Goal: Task Accomplishment & Management: Manage account settings

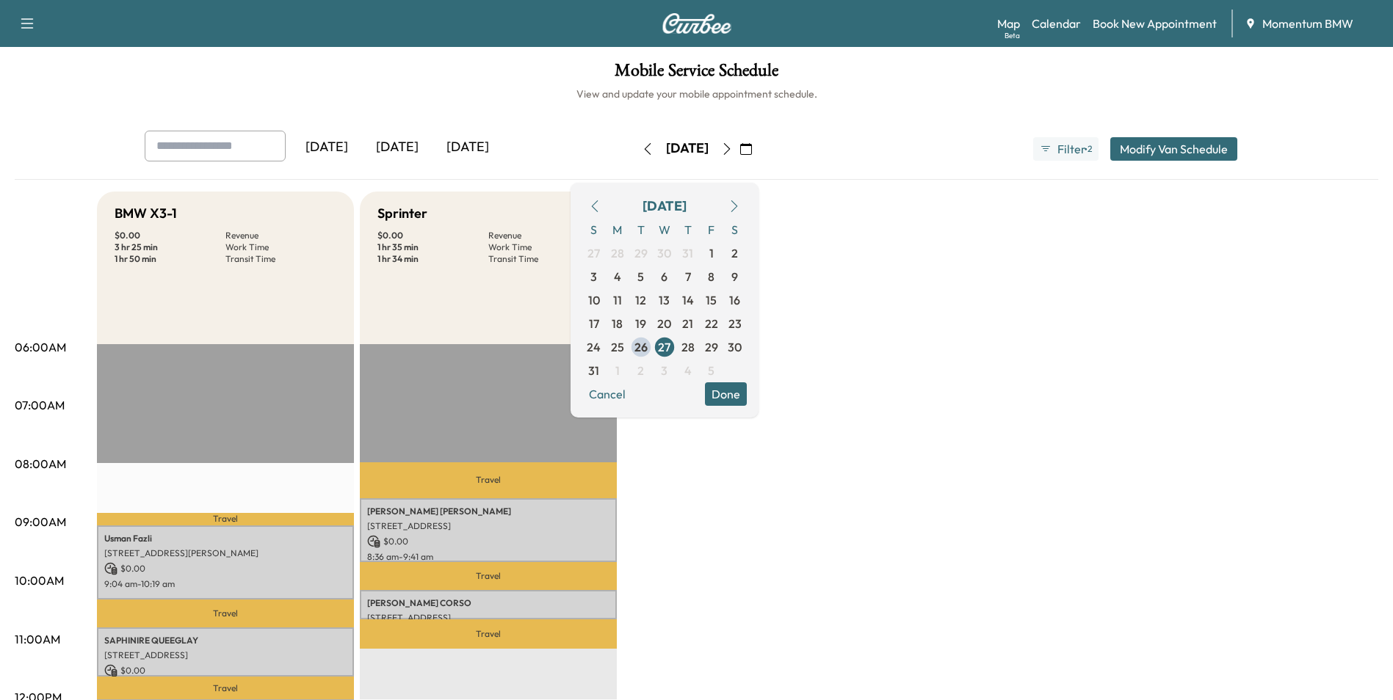
click at [642, 149] on icon "button" at bounding box center [648, 149] width 12 height 12
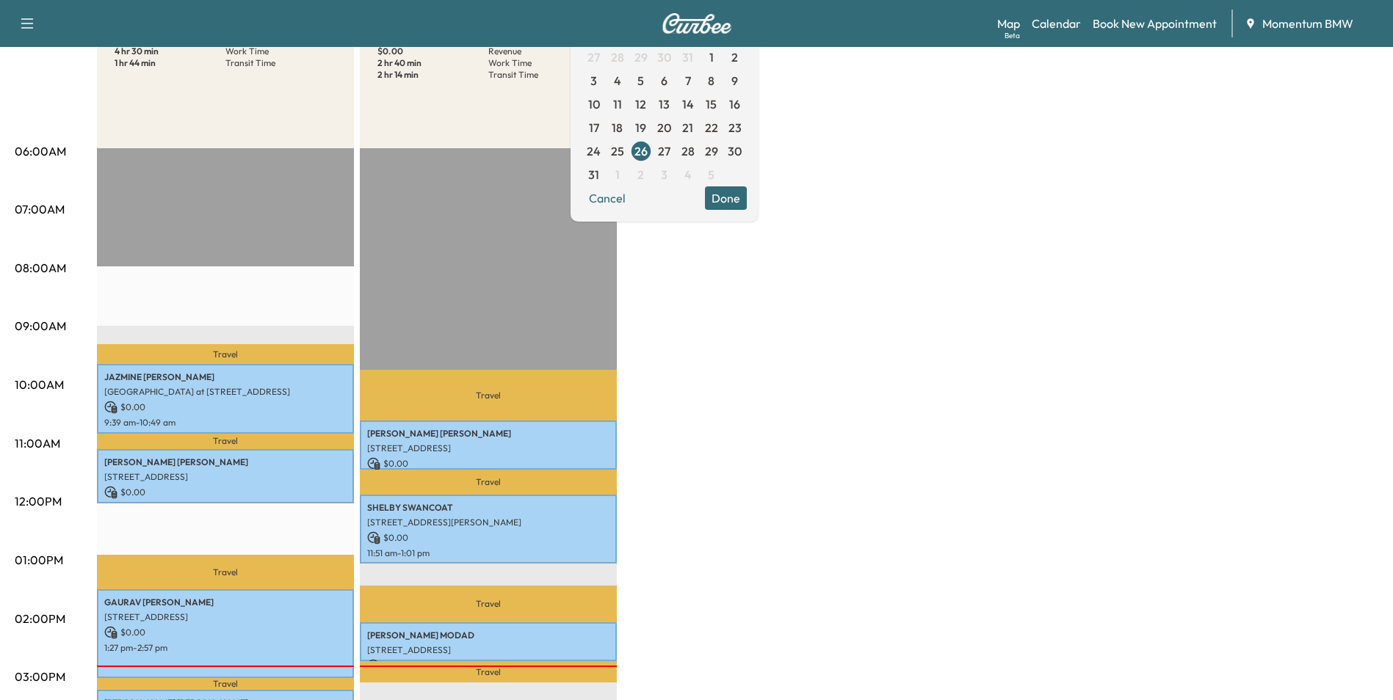
scroll to position [73, 0]
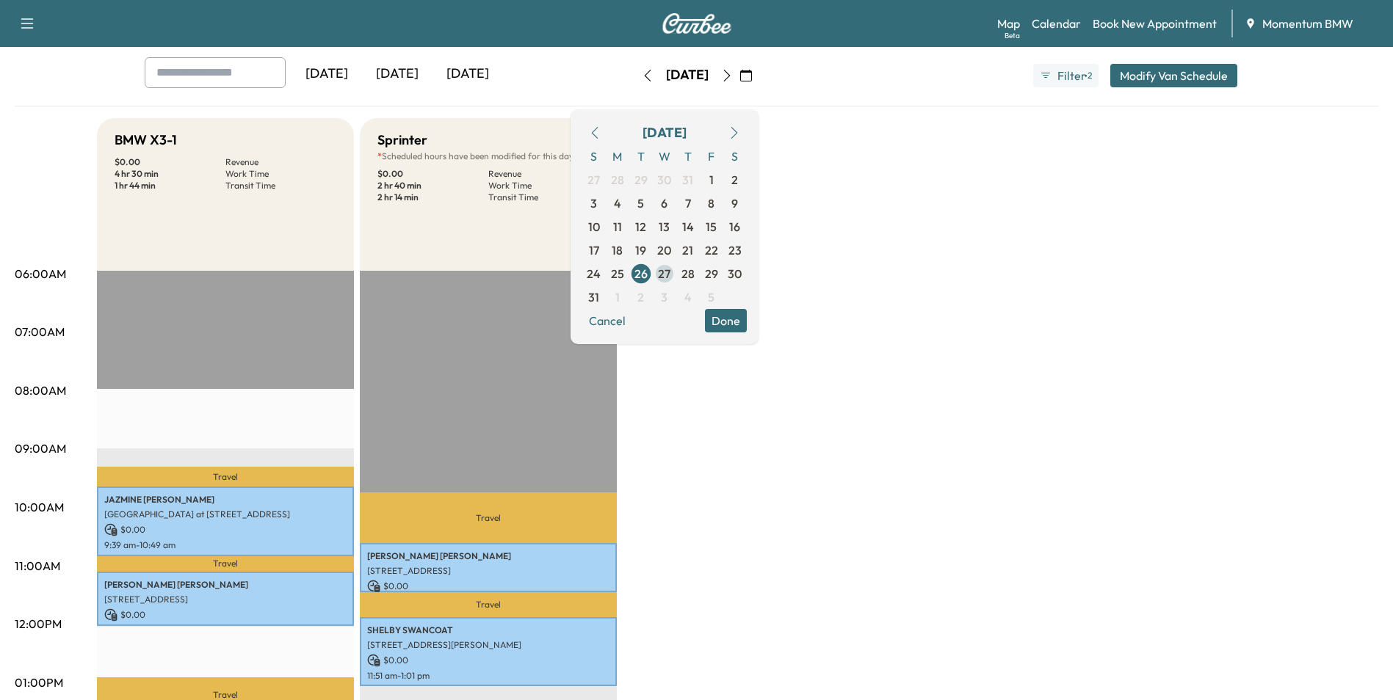
click at [670, 272] on span "27" at bounding box center [664, 274] width 12 height 18
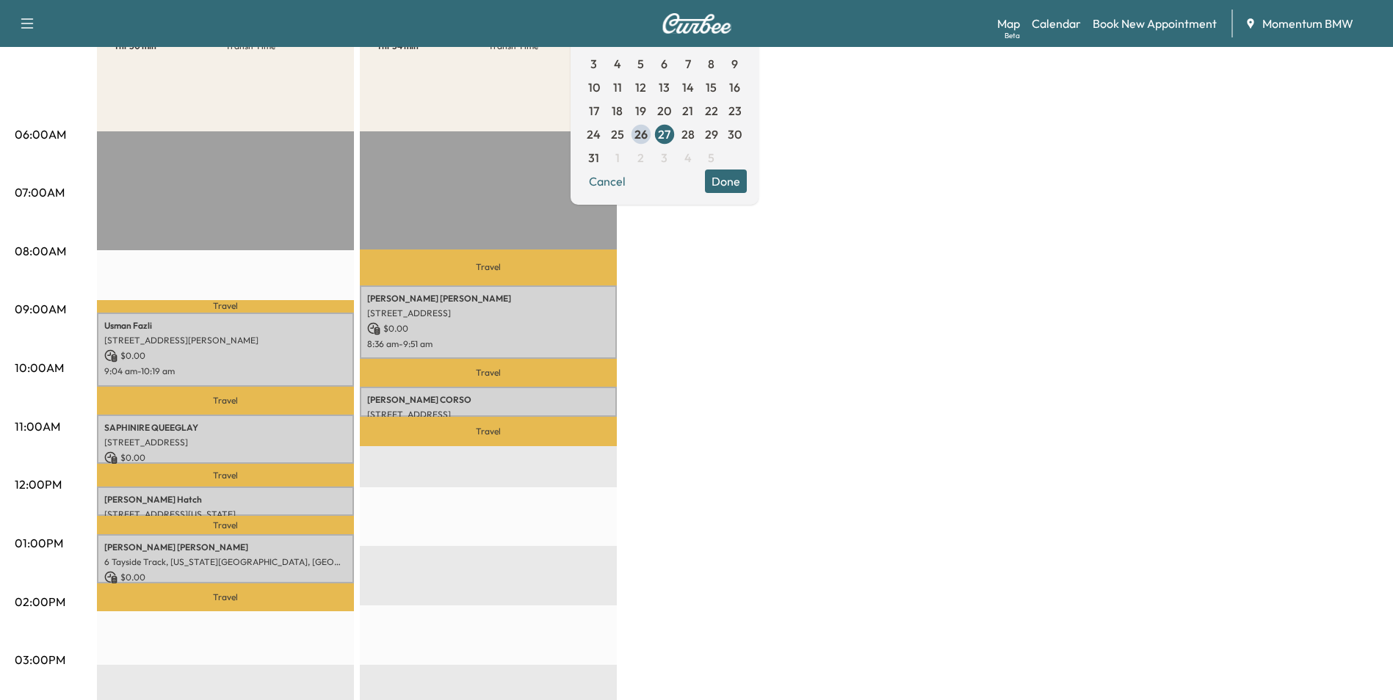
scroll to position [220, 0]
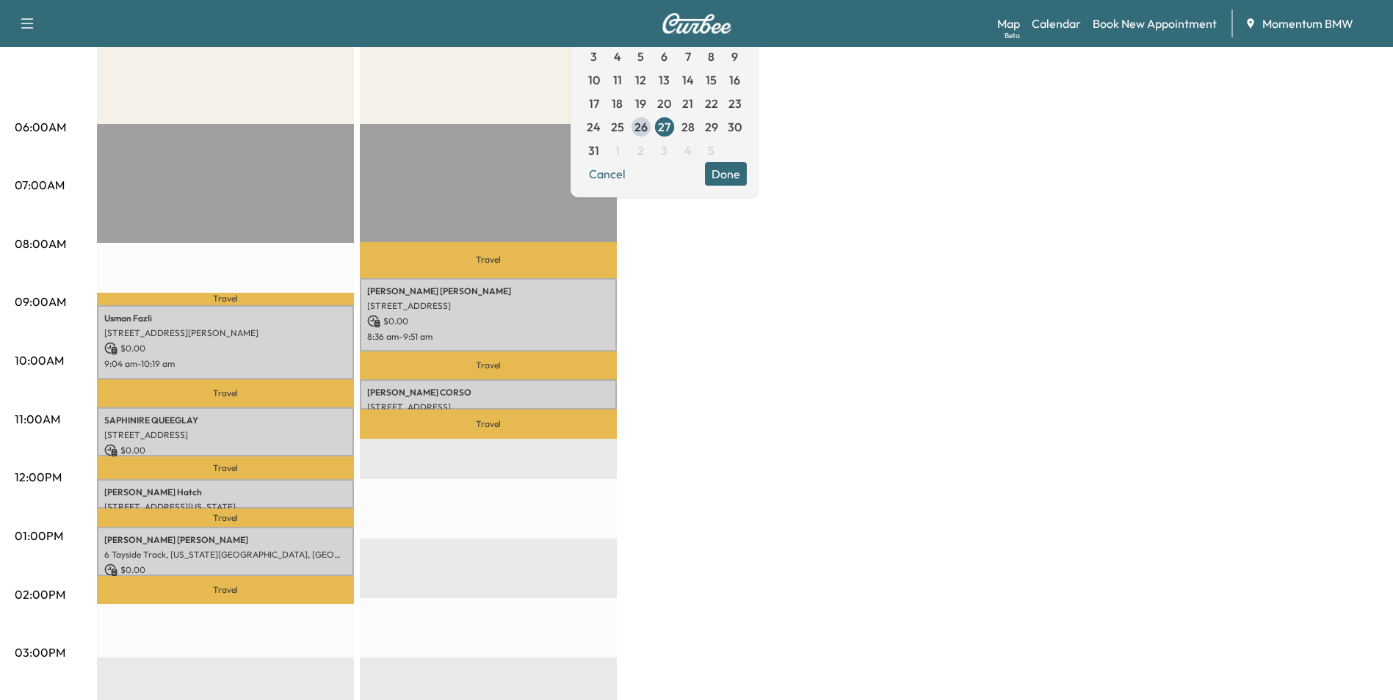
click at [747, 174] on button "Done" at bounding box center [726, 173] width 42 height 23
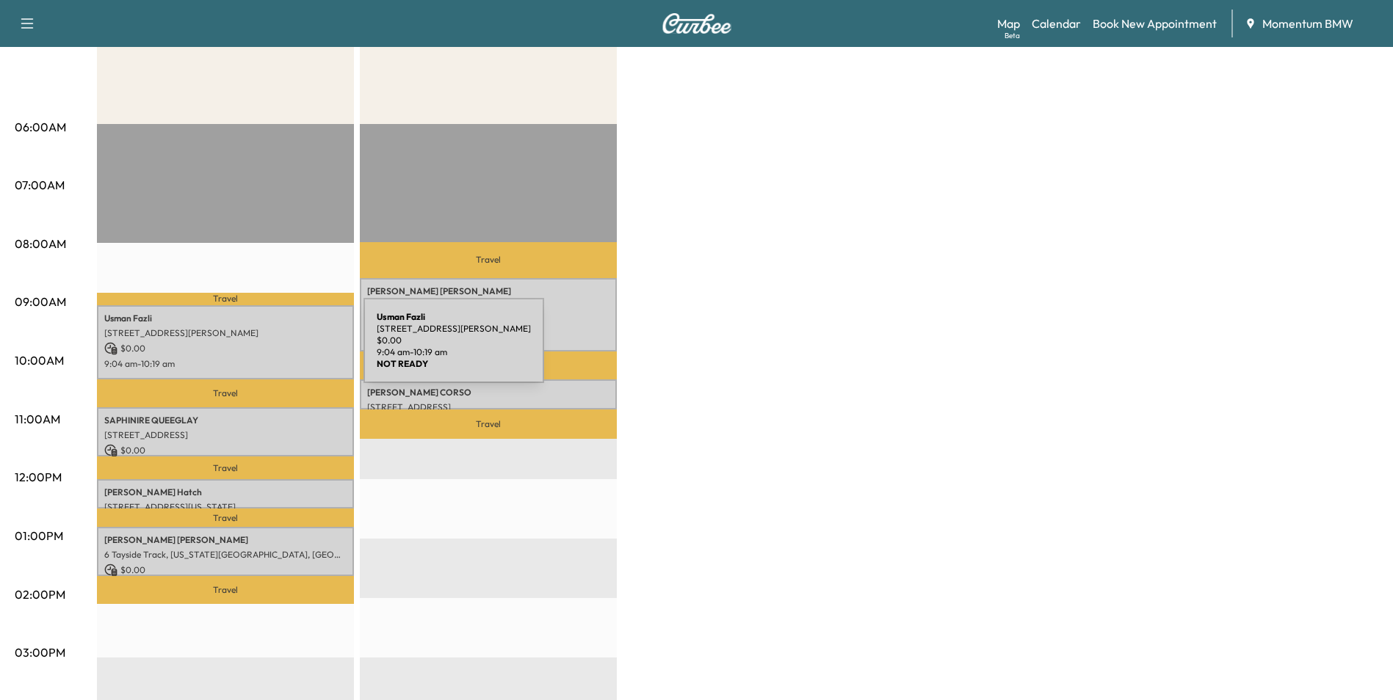
click at [253, 349] on p "$ 0.00" at bounding box center [225, 348] width 242 height 13
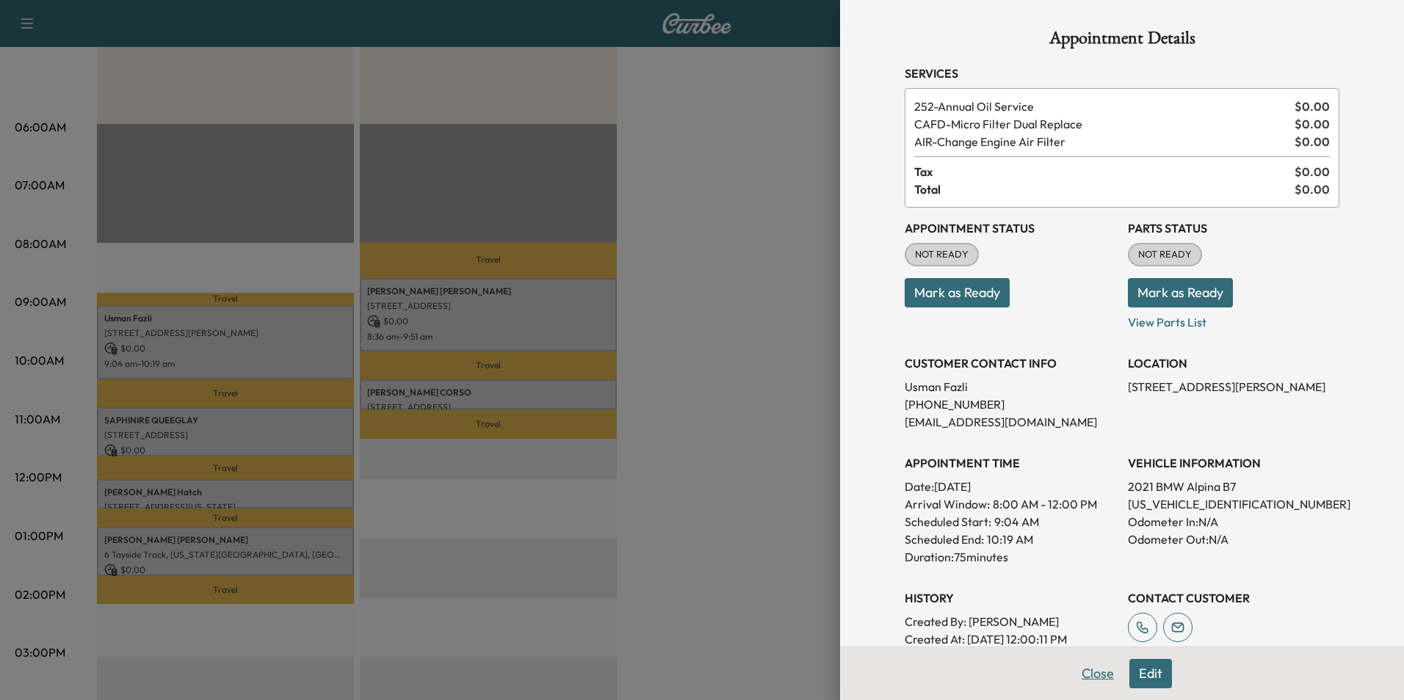
click at [1085, 678] on button "Close" at bounding box center [1097, 673] width 51 height 29
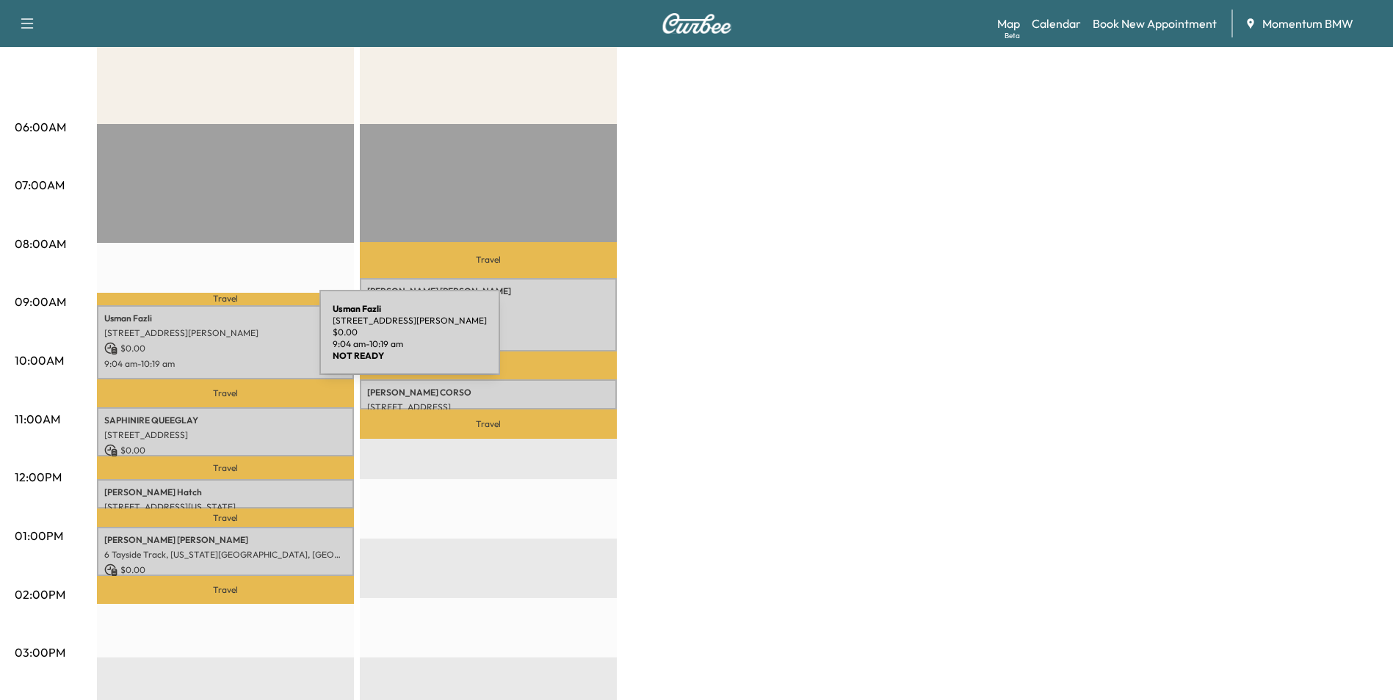
click at [209, 342] on p "$ 0.00" at bounding box center [225, 348] width 242 height 13
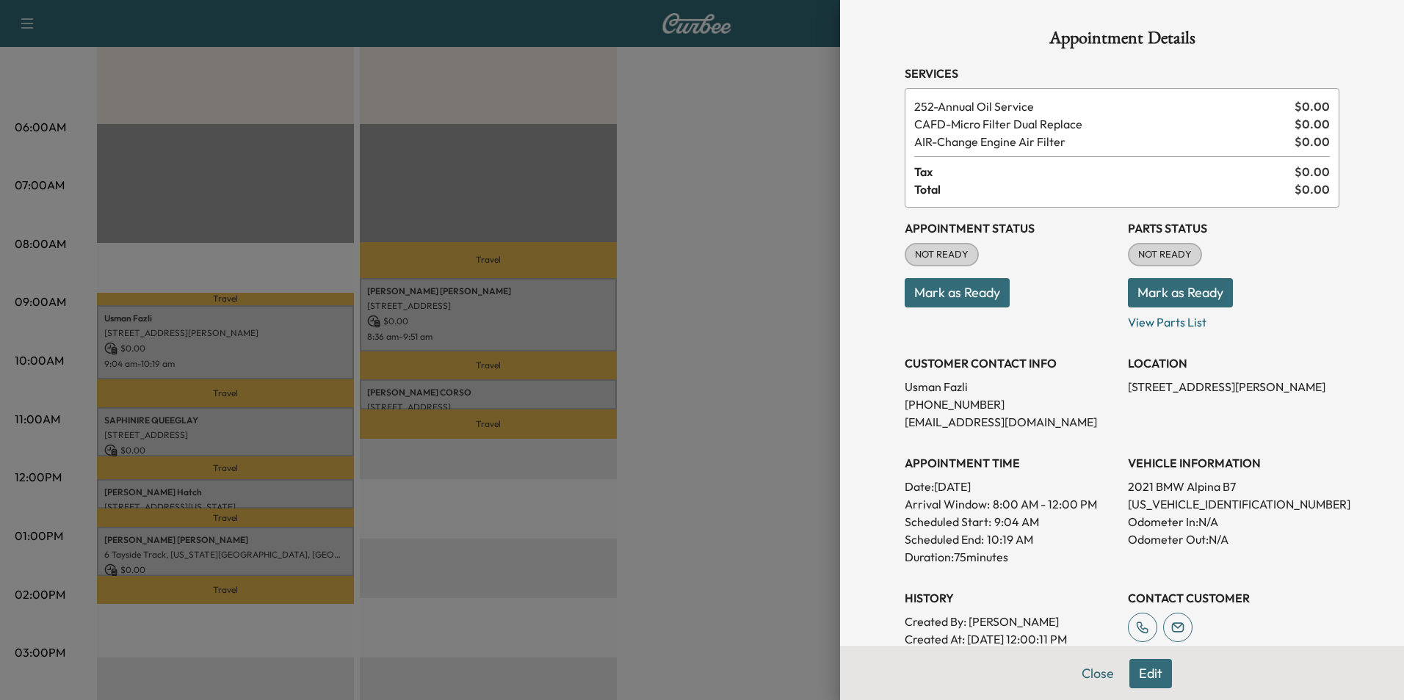
click at [931, 298] on button "Mark as Ready" at bounding box center [956, 292] width 105 height 29
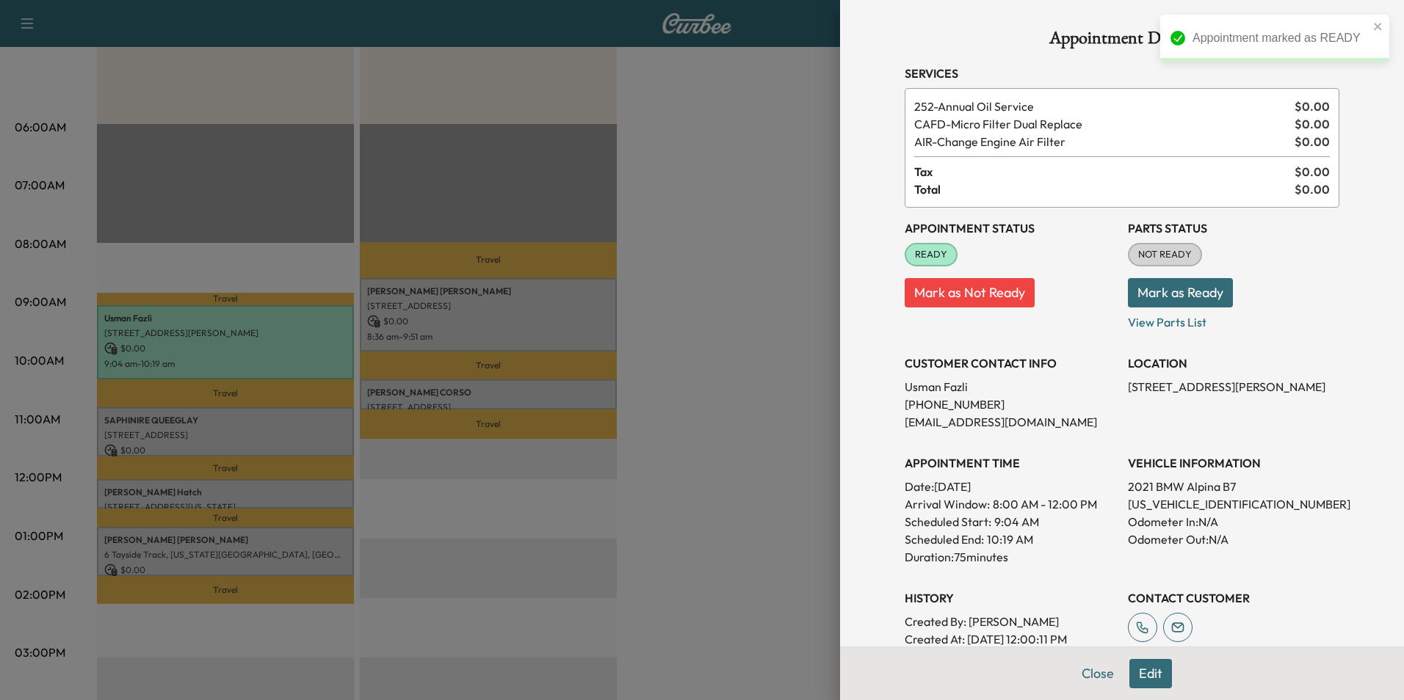
click at [292, 432] on div at bounding box center [702, 350] width 1404 height 700
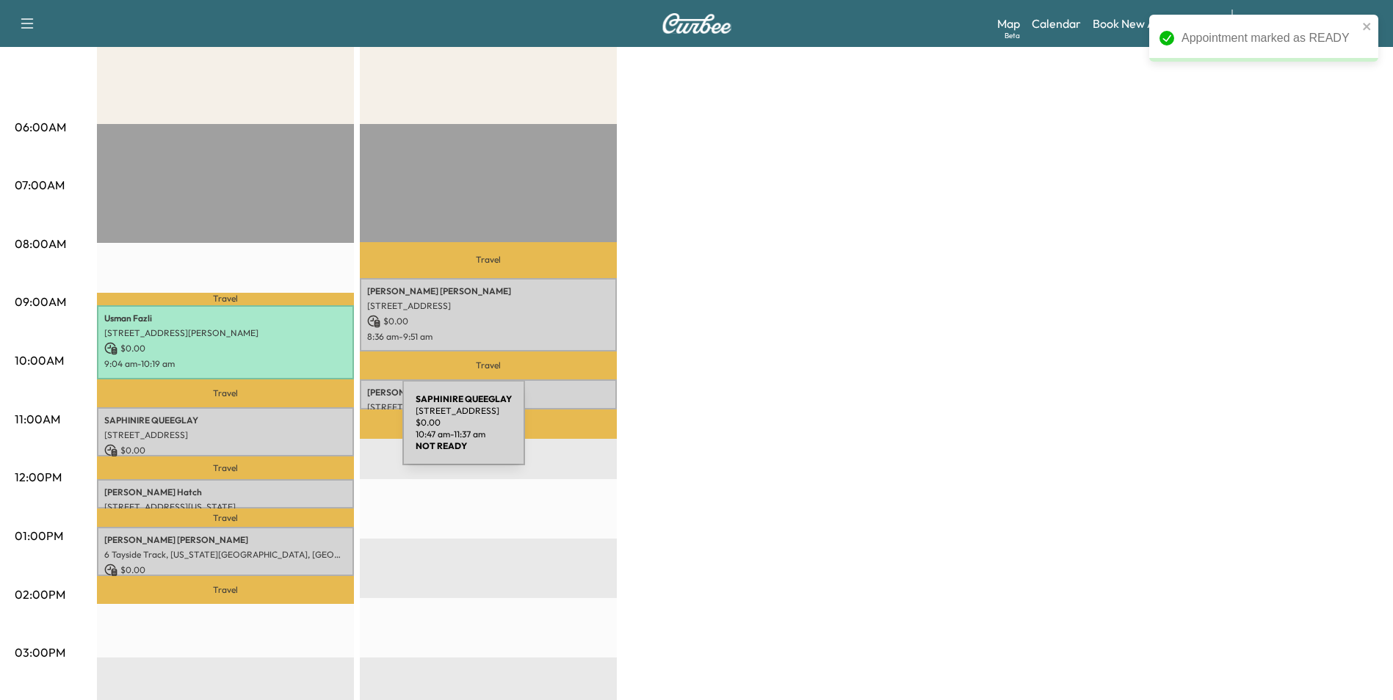
click at [292, 432] on p "[STREET_ADDRESS]" at bounding box center [225, 435] width 242 height 12
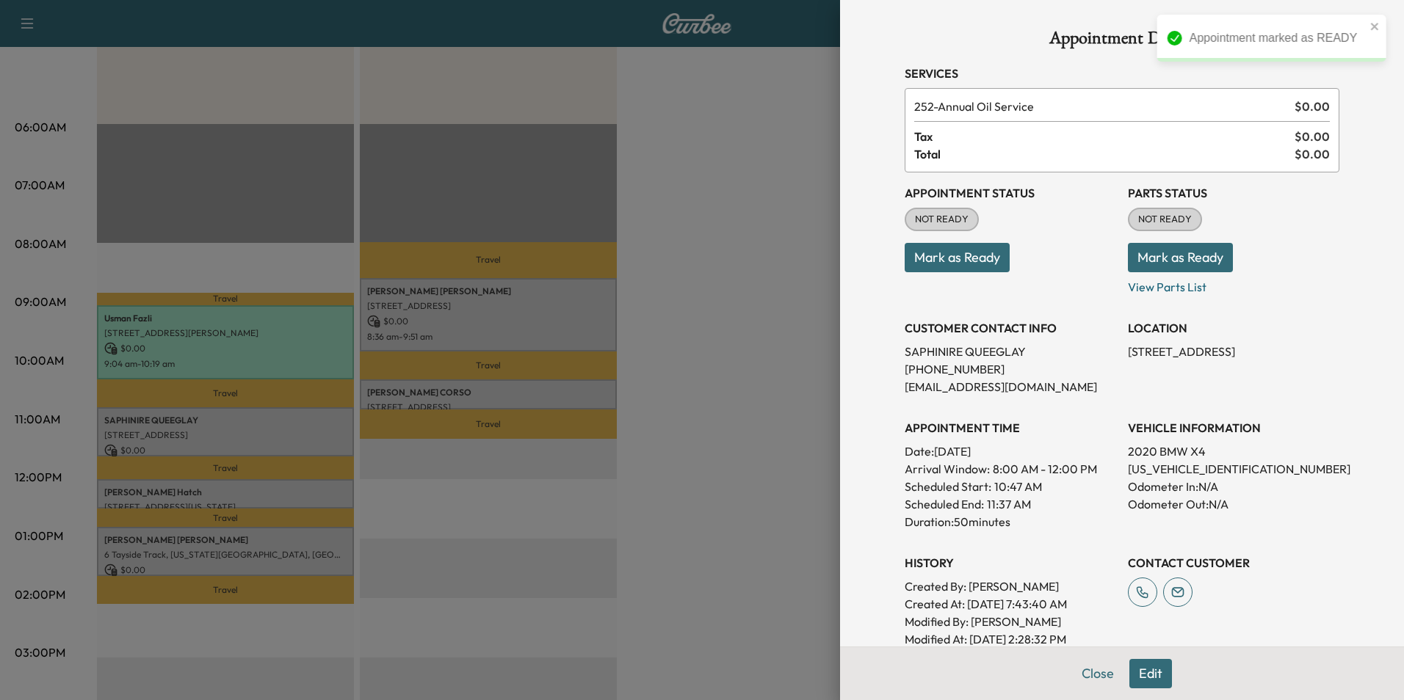
click at [948, 261] on button "Mark as Ready" at bounding box center [956, 257] width 105 height 29
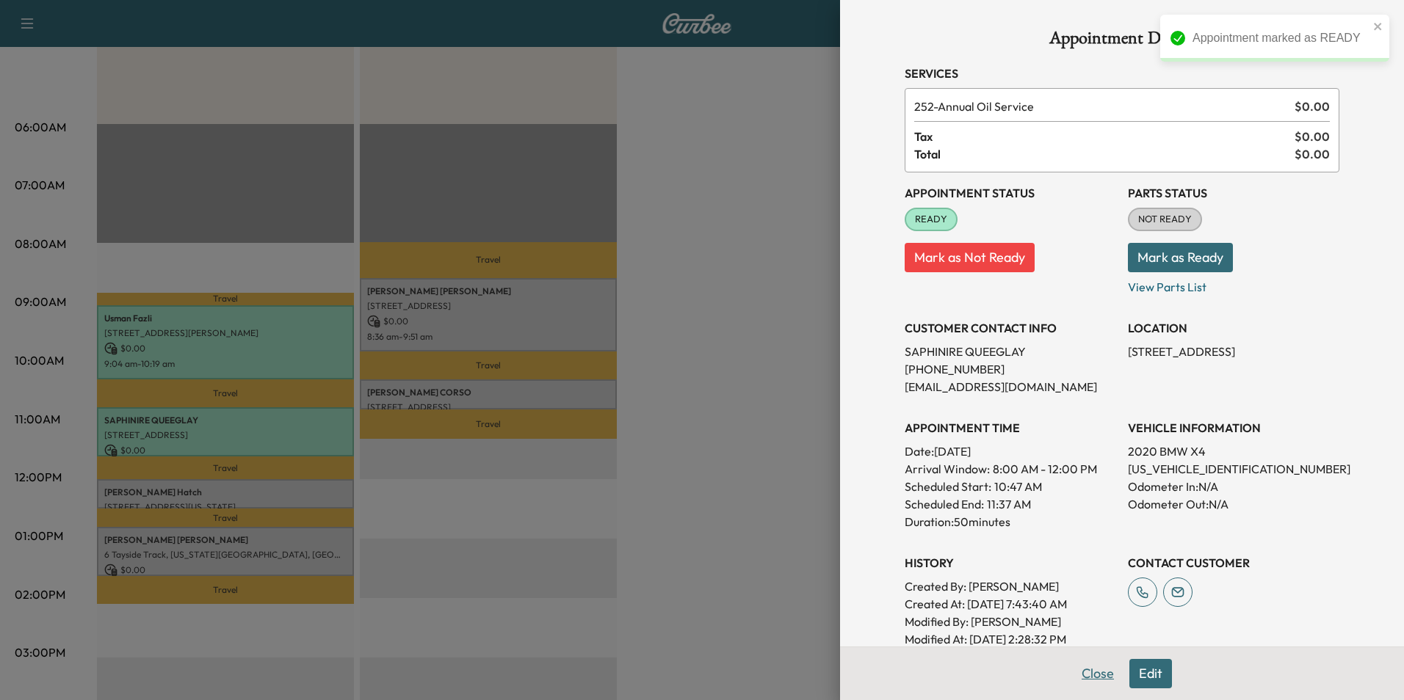
click at [1084, 668] on button "Close" at bounding box center [1097, 673] width 51 height 29
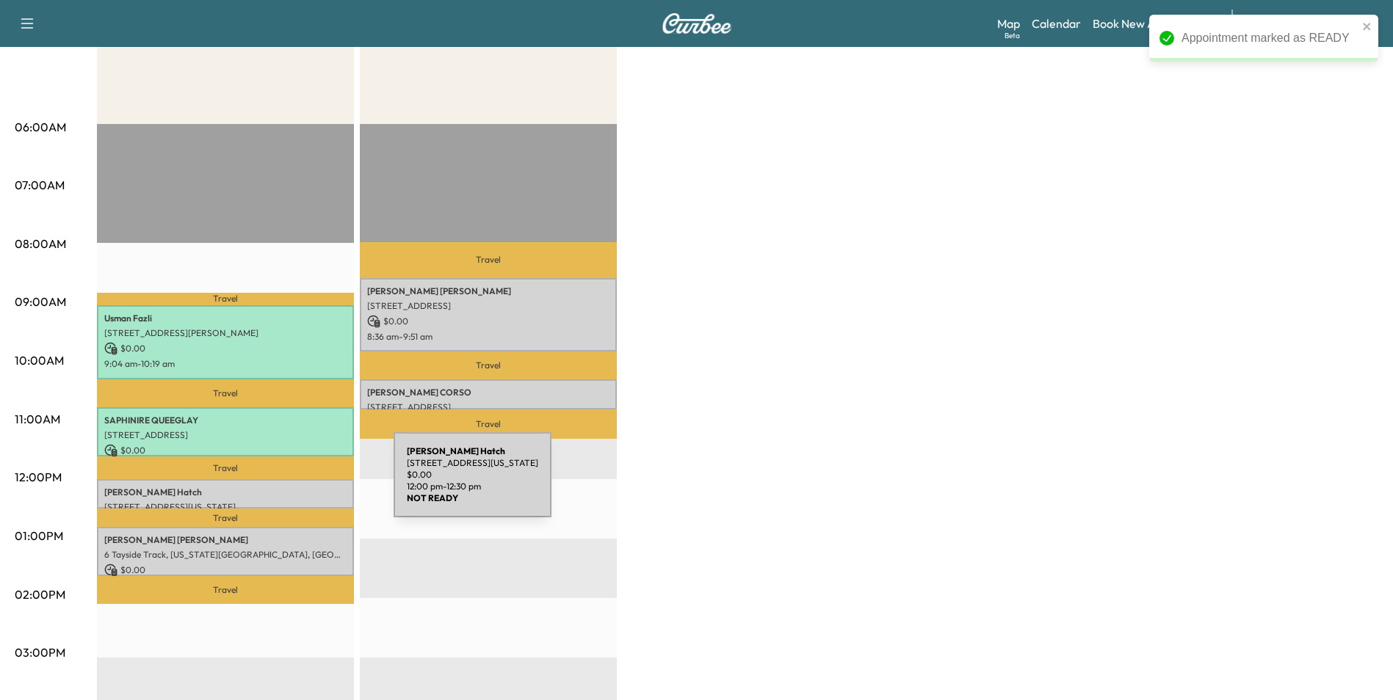
click at [283, 487] on p "[PERSON_NAME]" at bounding box center [225, 493] width 242 height 12
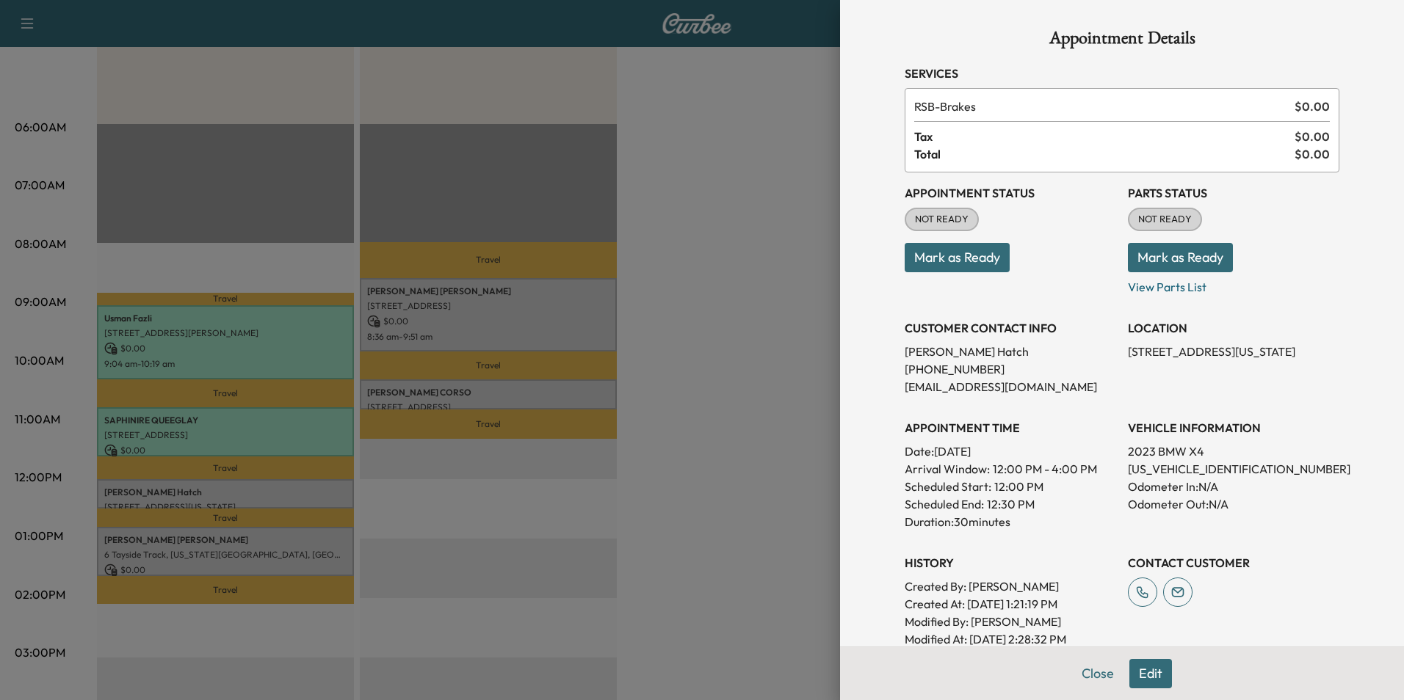
click at [940, 258] on button "Mark as Ready" at bounding box center [956, 257] width 105 height 29
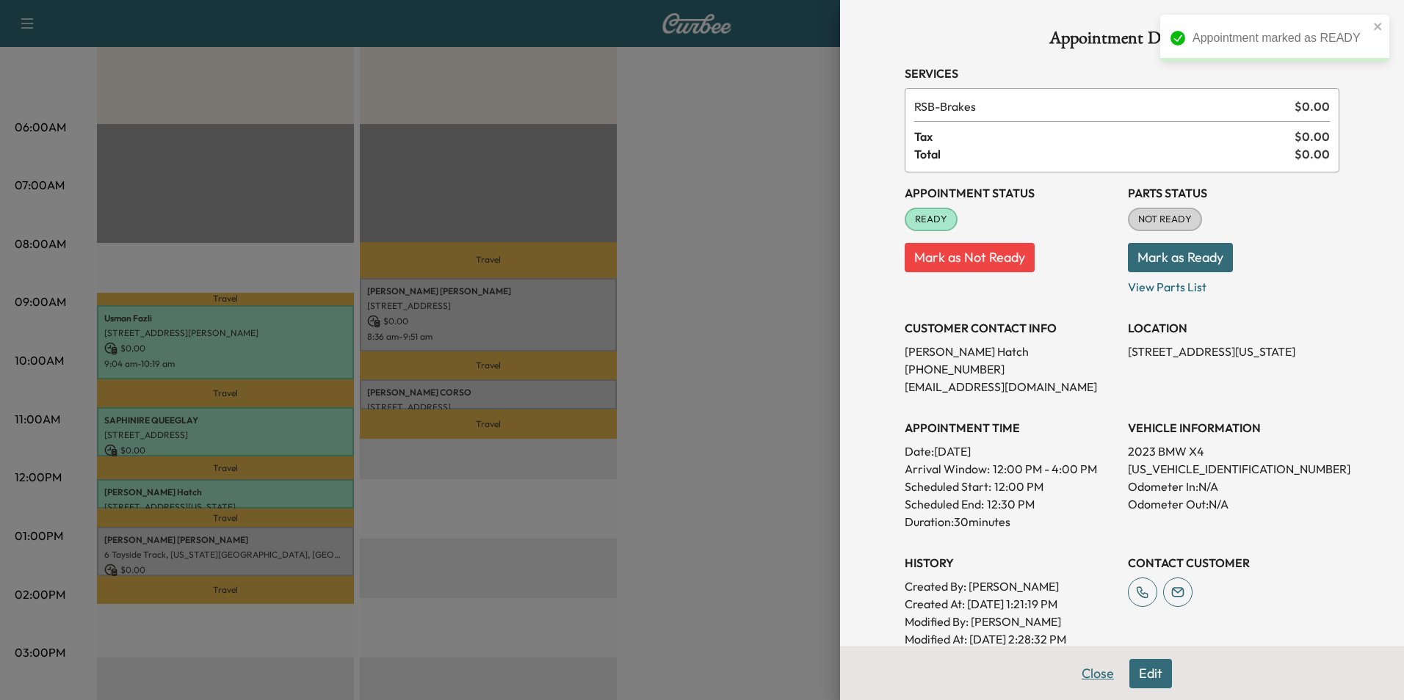
click at [1089, 676] on button "Close" at bounding box center [1097, 673] width 51 height 29
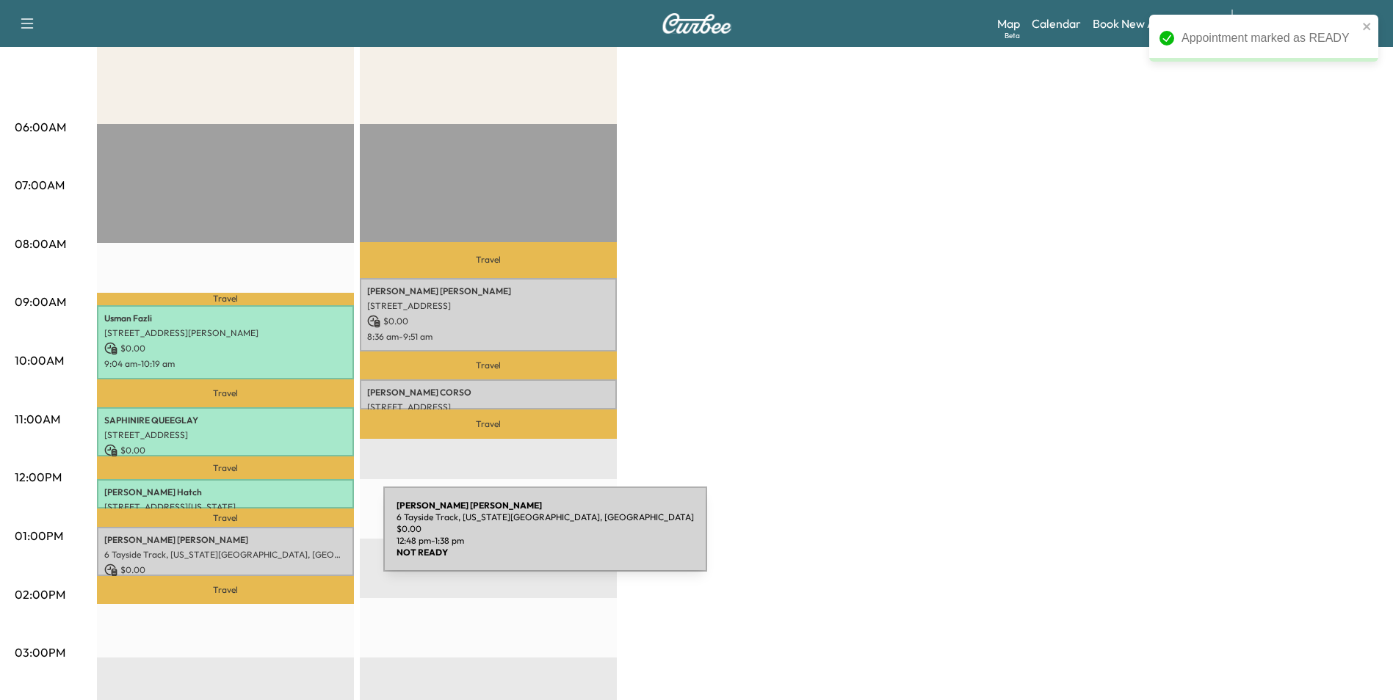
click at [273, 539] on p "[PERSON_NAME]" at bounding box center [225, 540] width 242 height 12
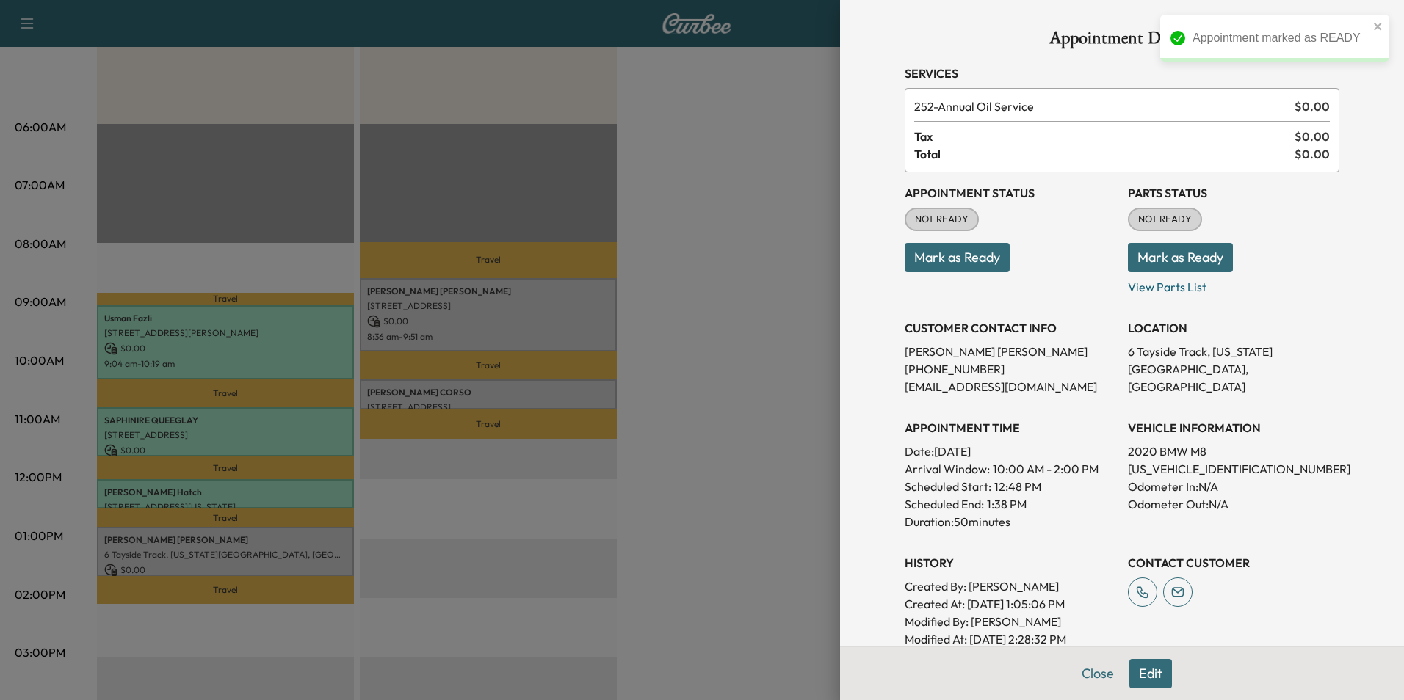
click at [937, 255] on button "Mark as Ready" at bounding box center [956, 257] width 105 height 29
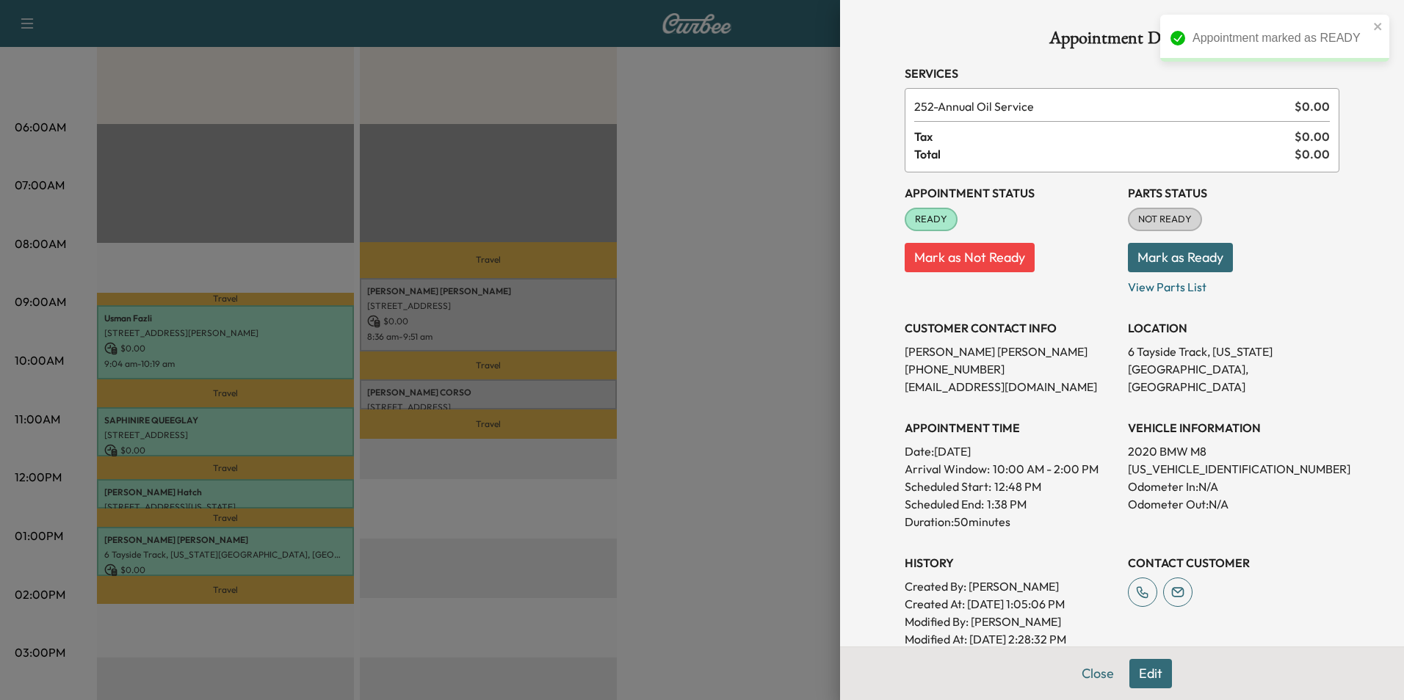
click at [1091, 678] on button "Close" at bounding box center [1097, 673] width 51 height 29
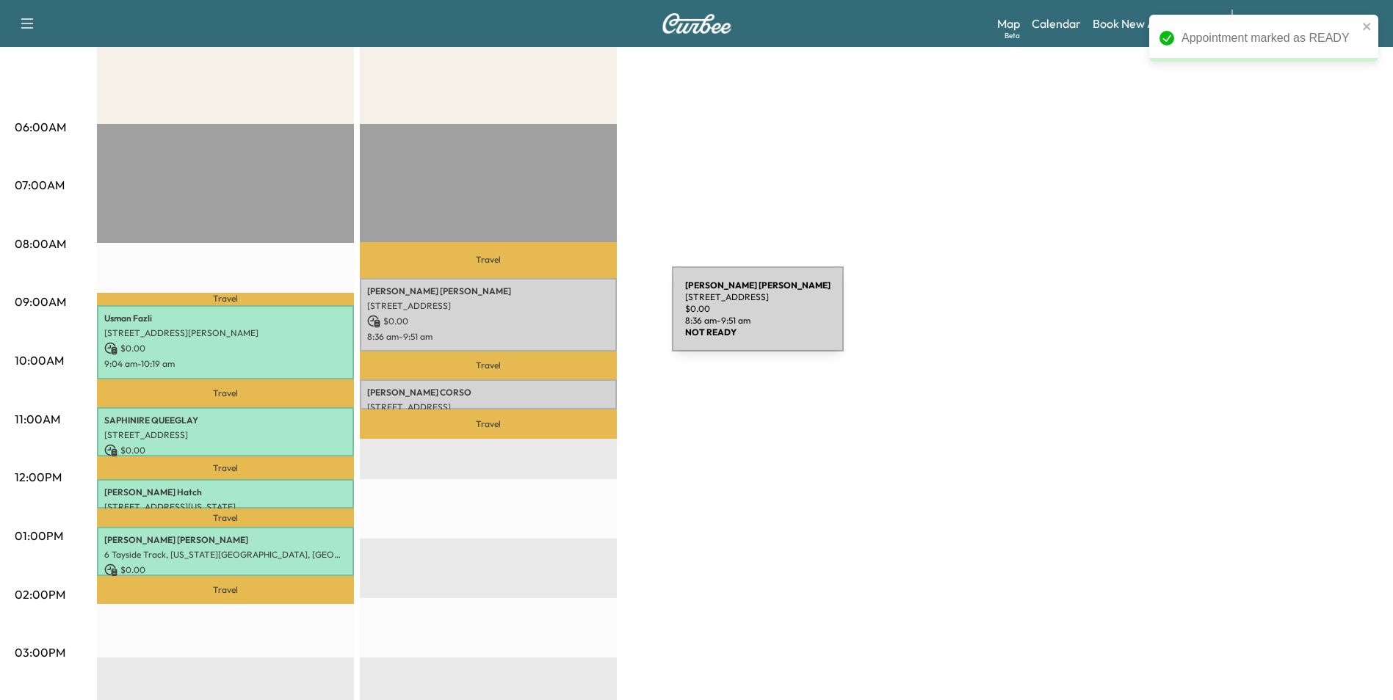
click at [562, 318] on p "$ 0.00" at bounding box center [488, 321] width 242 height 13
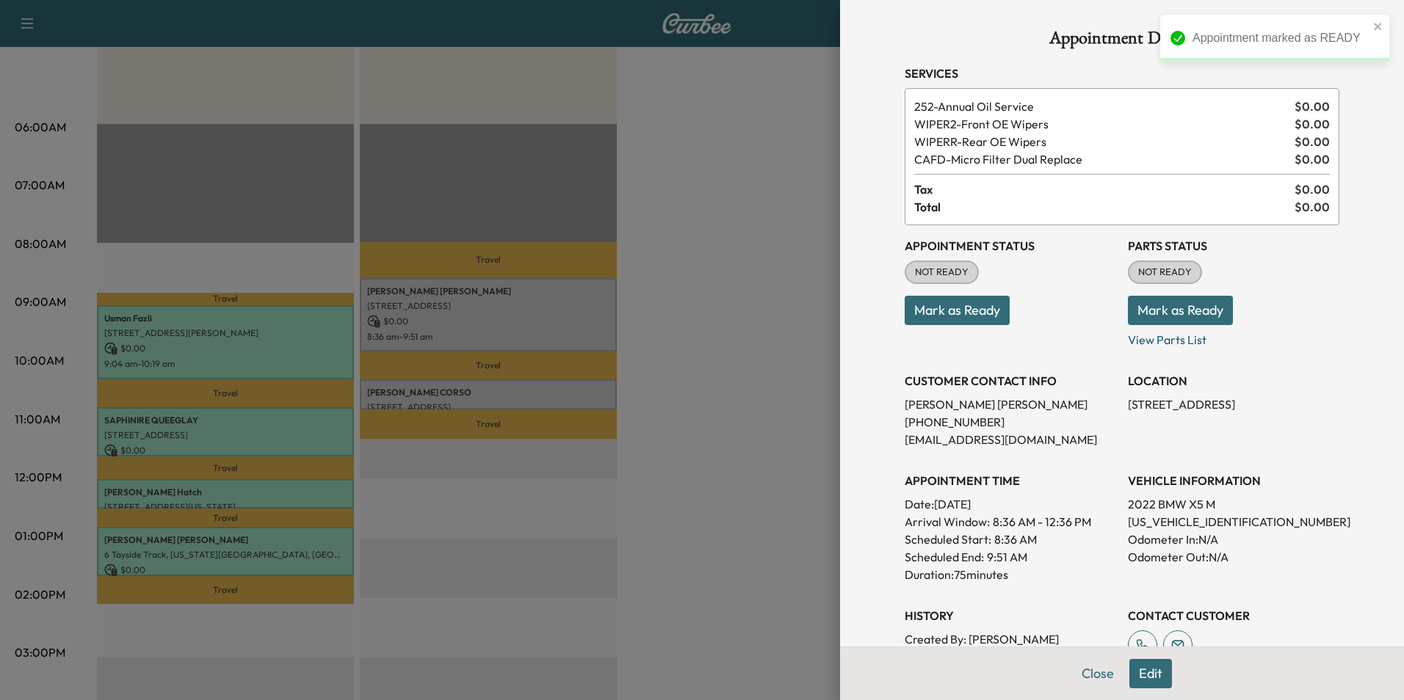
click at [941, 312] on button "Mark as Ready" at bounding box center [956, 310] width 105 height 29
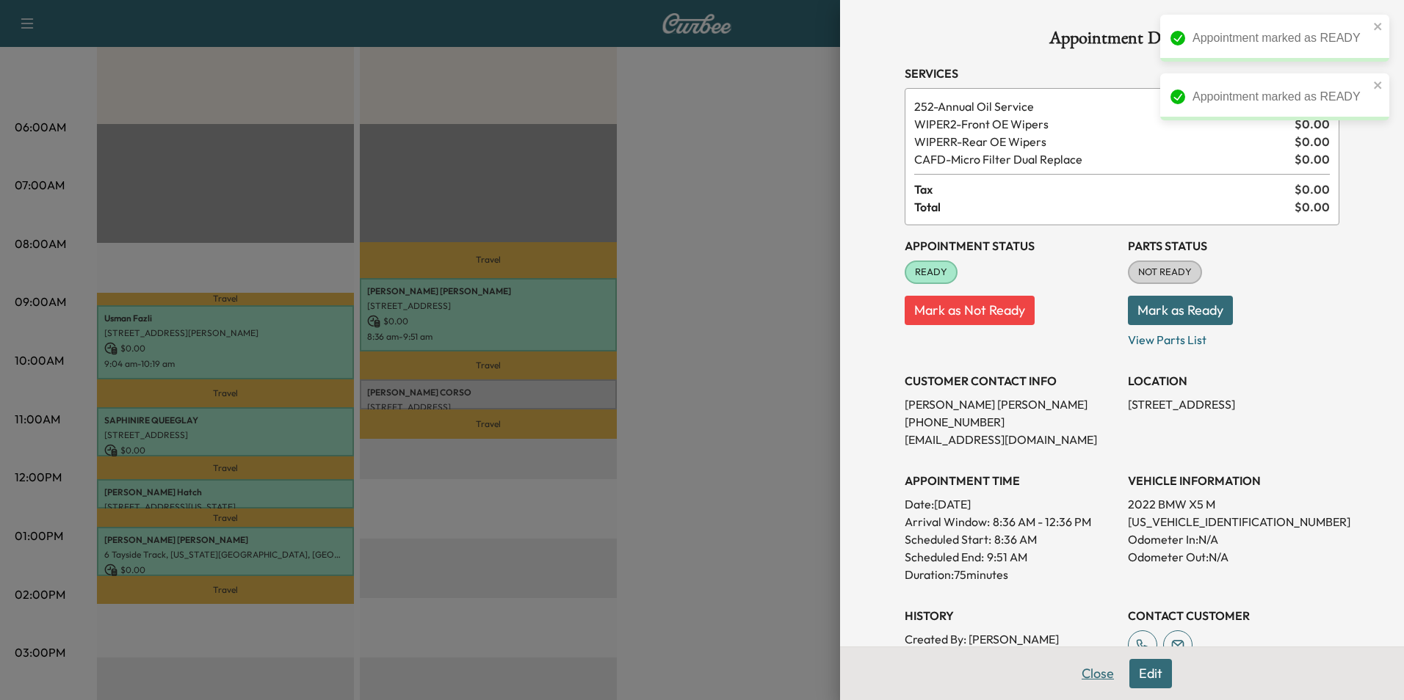
click at [1101, 673] on button "Close" at bounding box center [1097, 673] width 51 height 29
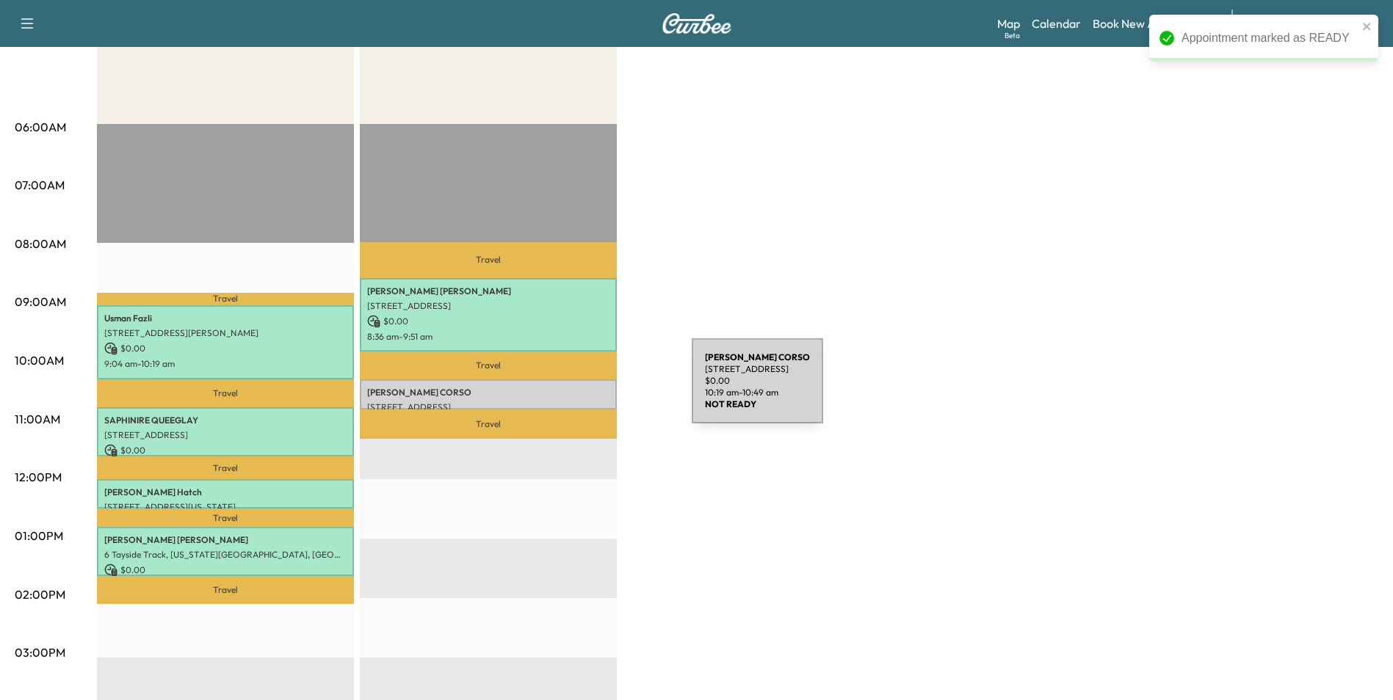
click at [581, 393] on p "[PERSON_NAME]" at bounding box center [488, 393] width 242 height 12
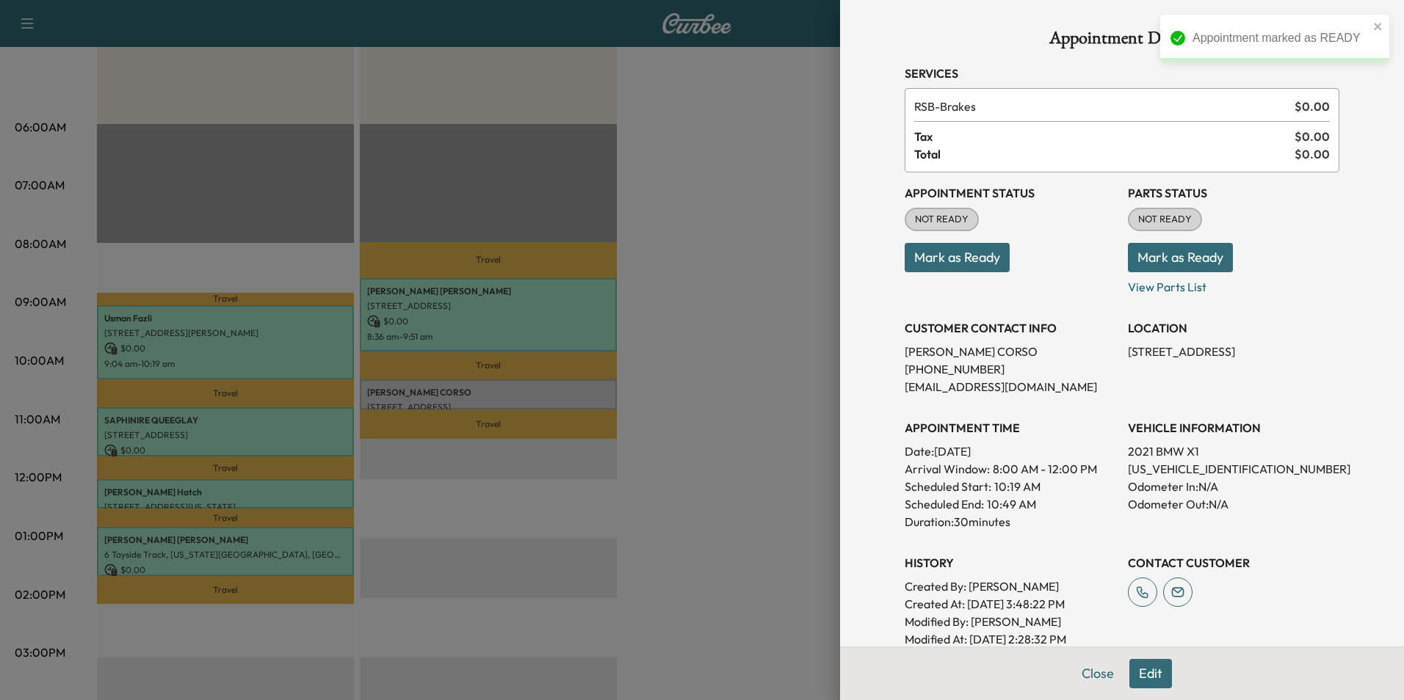
click at [931, 255] on button "Mark as Ready" at bounding box center [956, 257] width 105 height 29
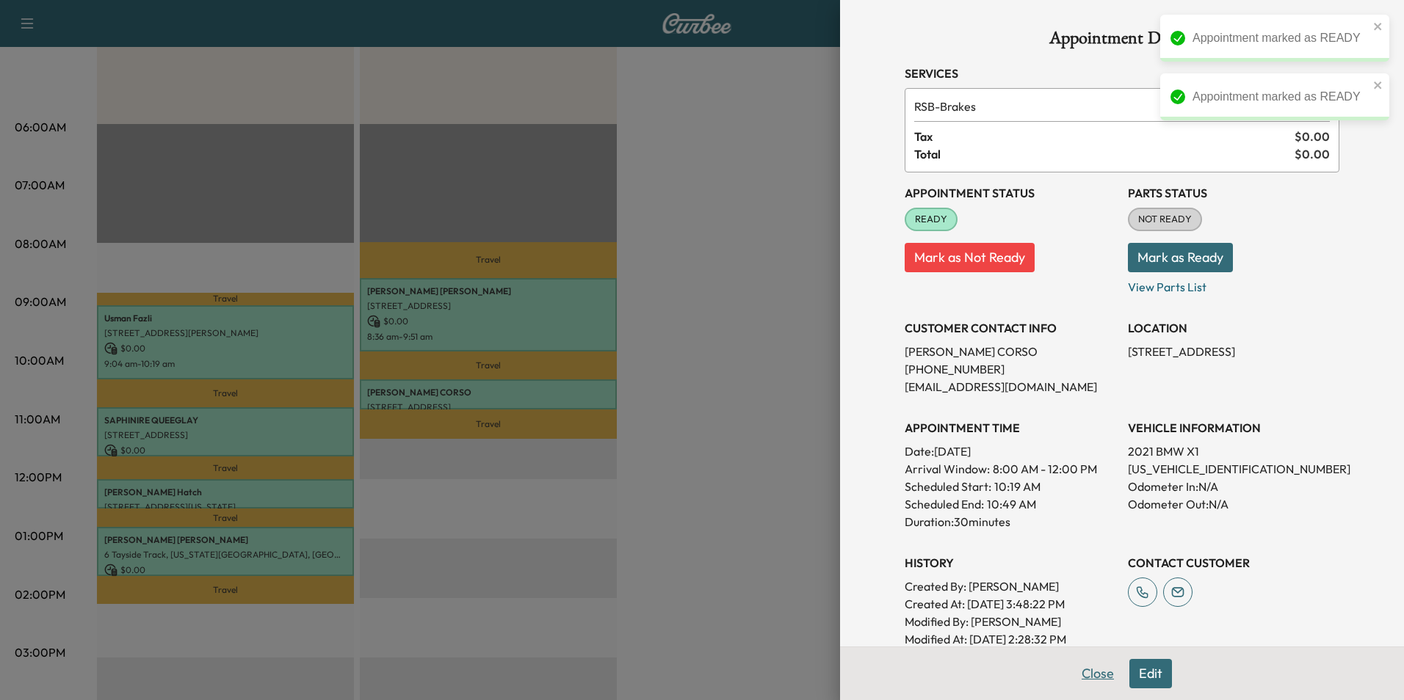
click at [1078, 672] on button "Close" at bounding box center [1097, 673] width 51 height 29
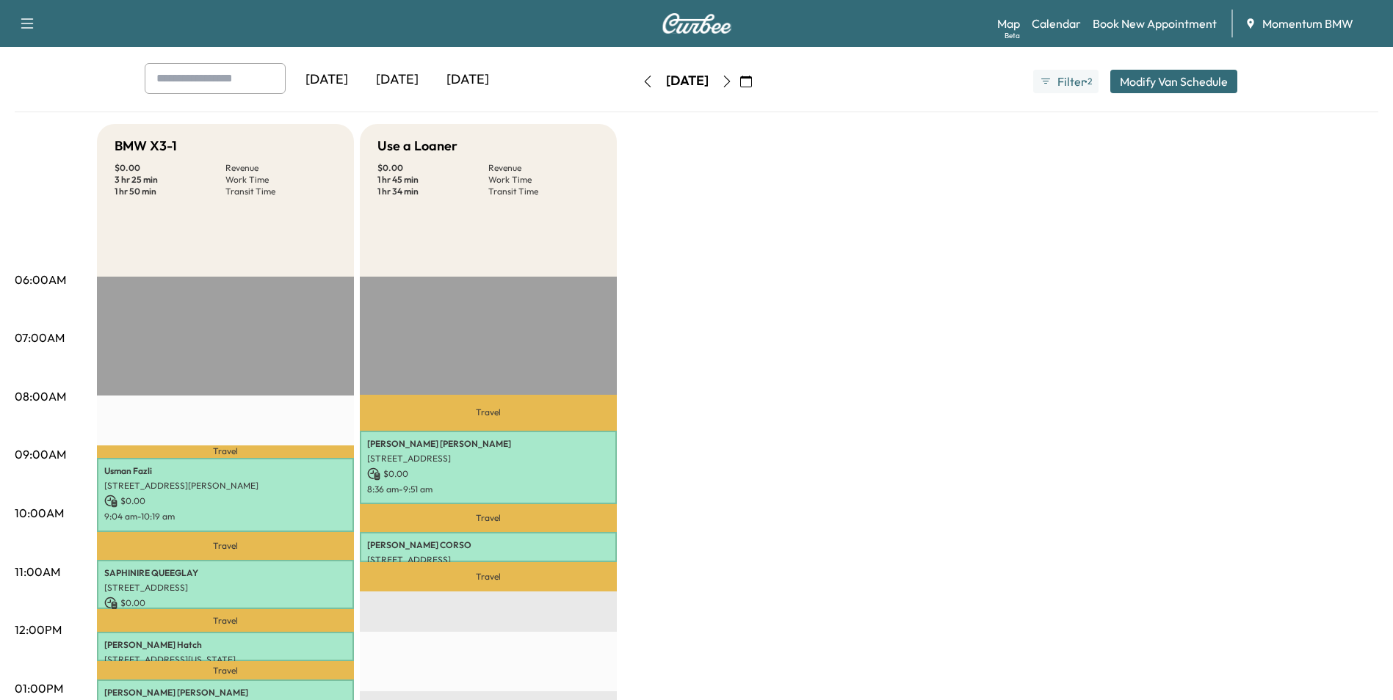
scroll to position [0, 0]
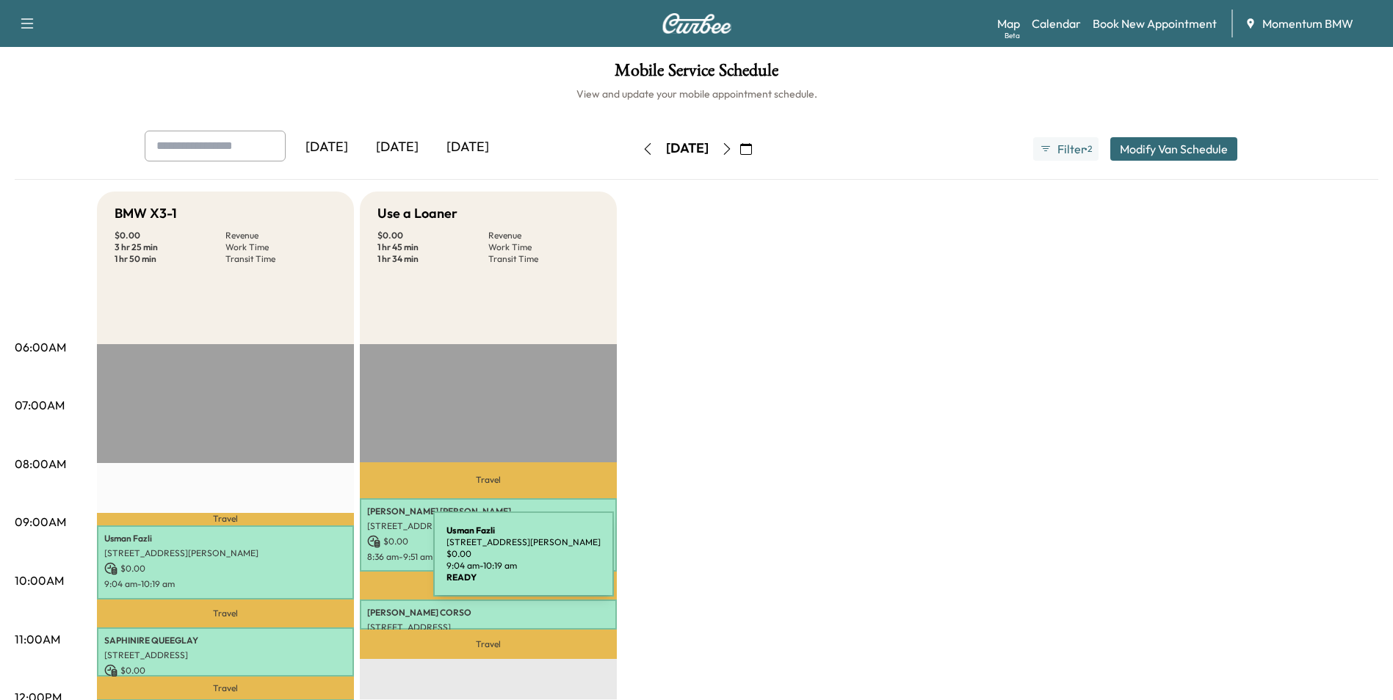
click at [323, 563] on p "$ 0.00" at bounding box center [225, 568] width 242 height 13
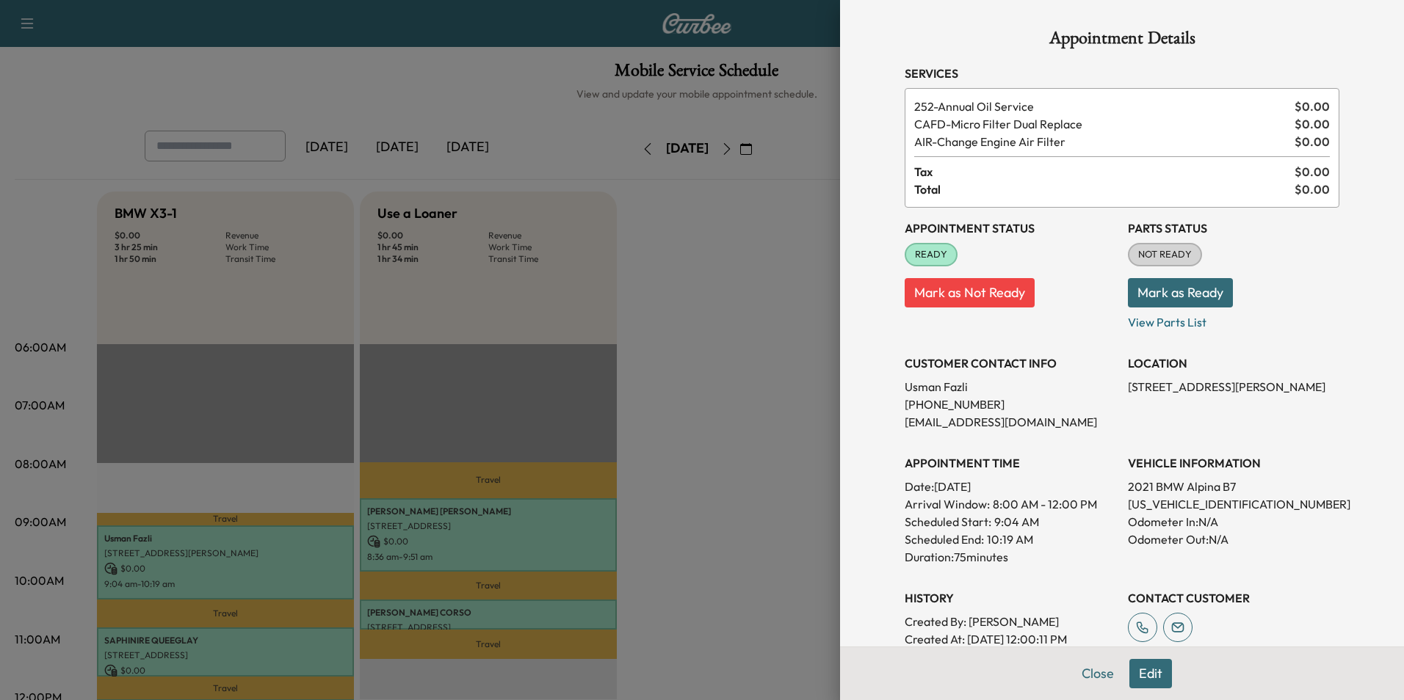
click at [1140, 672] on button "Edit" at bounding box center [1150, 673] width 43 height 29
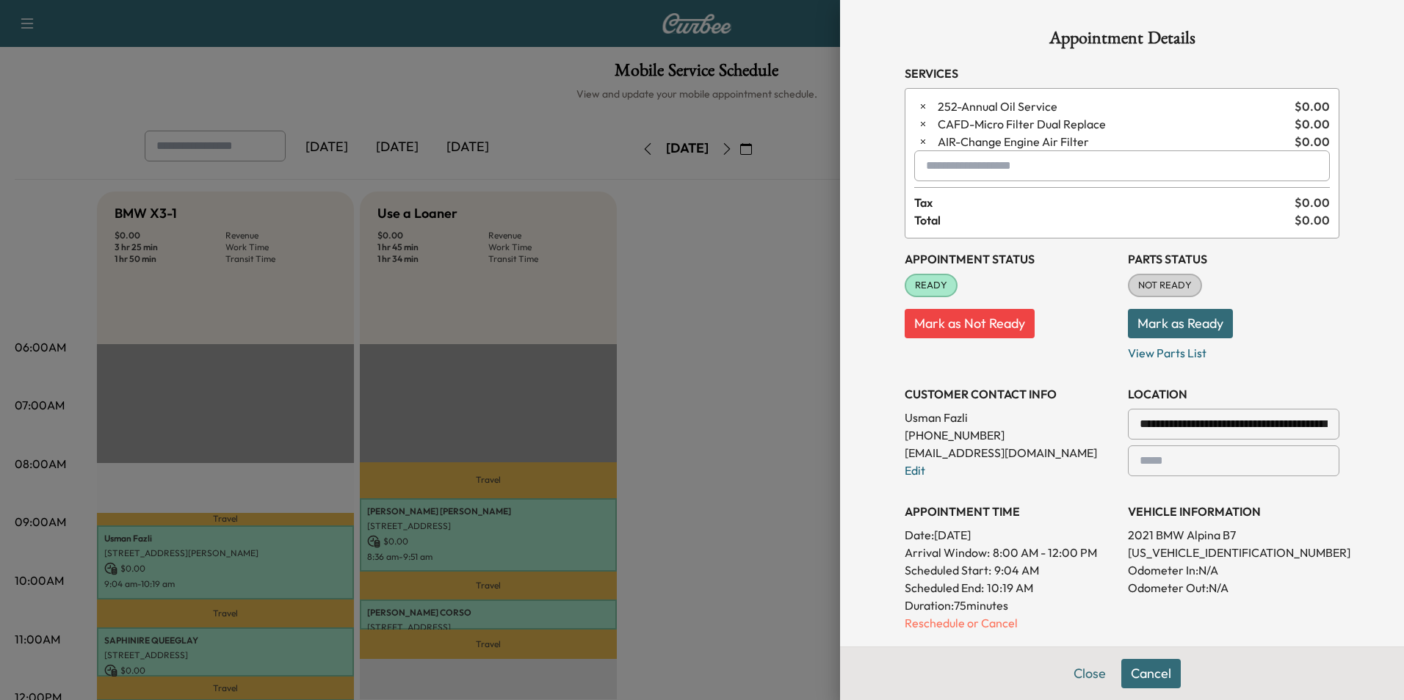
click at [955, 623] on p "Reschedule or Cancel" at bounding box center [1009, 623] width 211 height 18
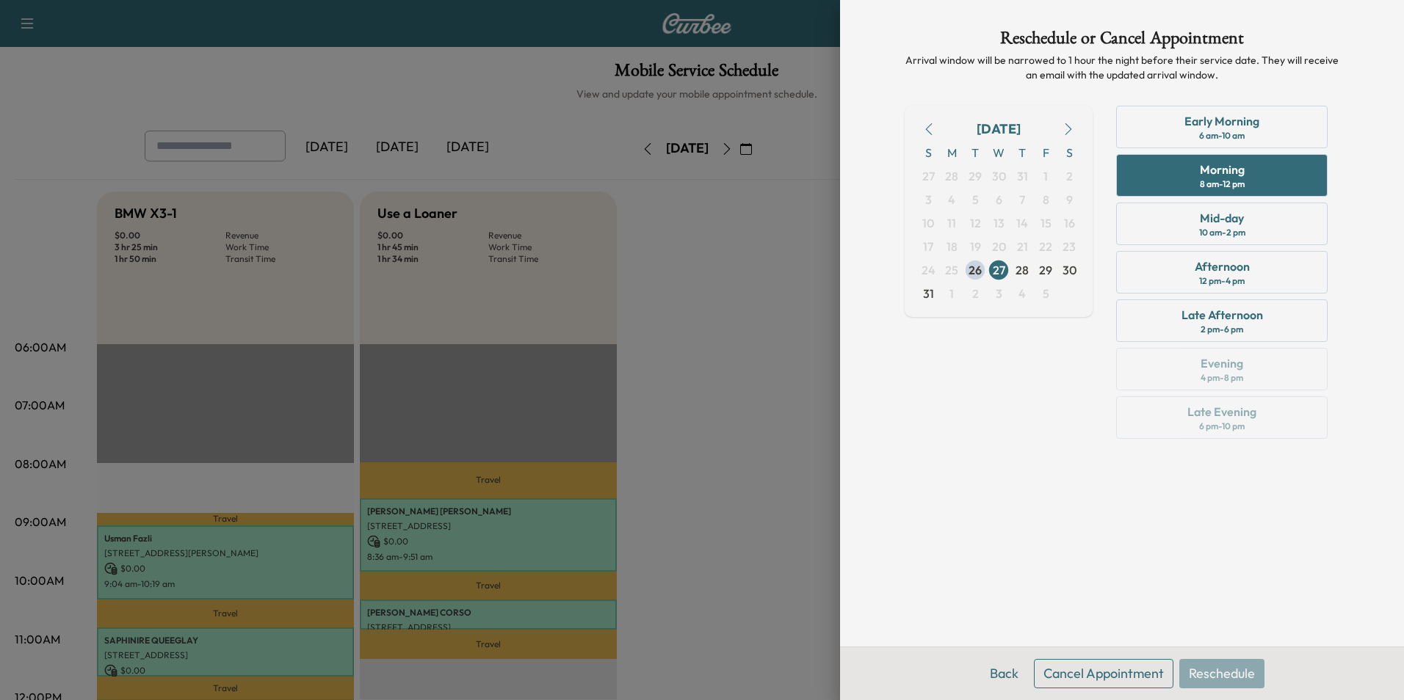
click at [1093, 677] on button "Cancel Appointment" at bounding box center [1103, 673] width 139 height 29
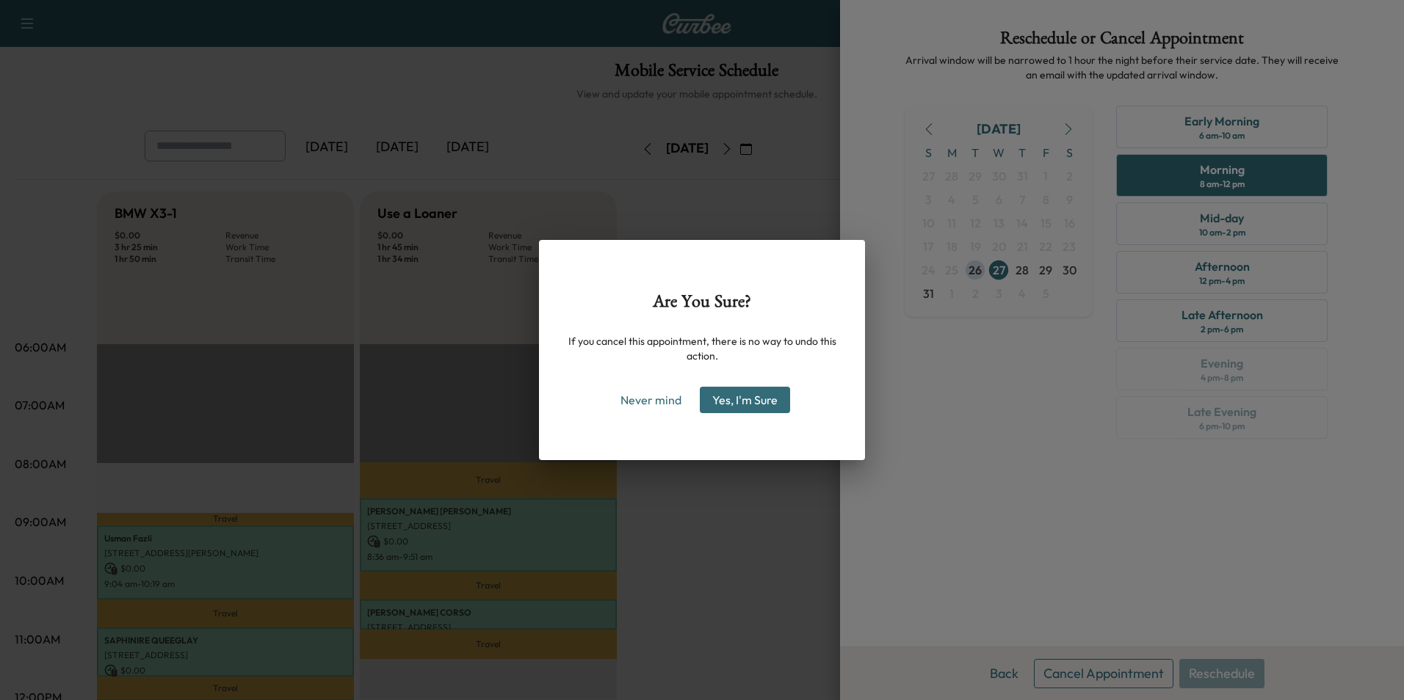
click at [728, 400] on button "Yes, I'm Sure" at bounding box center [745, 400] width 90 height 26
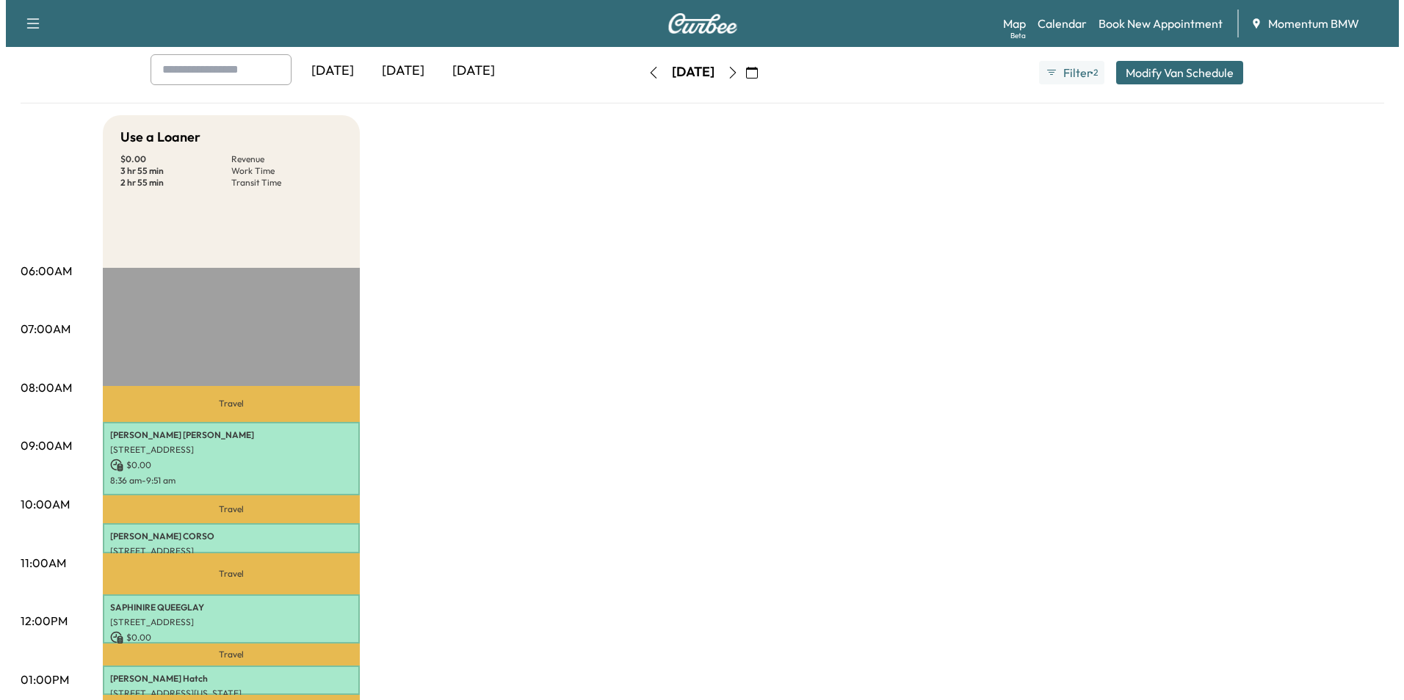
scroll to position [147, 0]
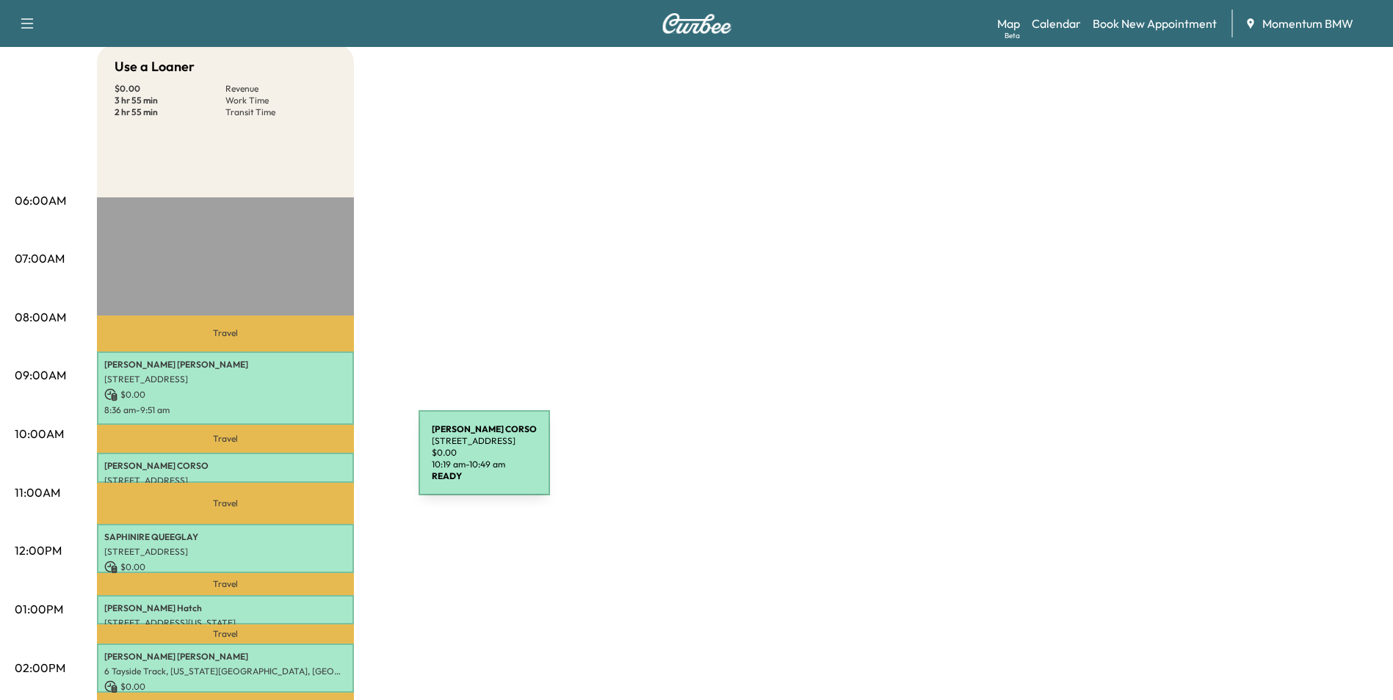
click at [308, 462] on p "[PERSON_NAME]" at bounding box center [225, 466] width 242 height 12
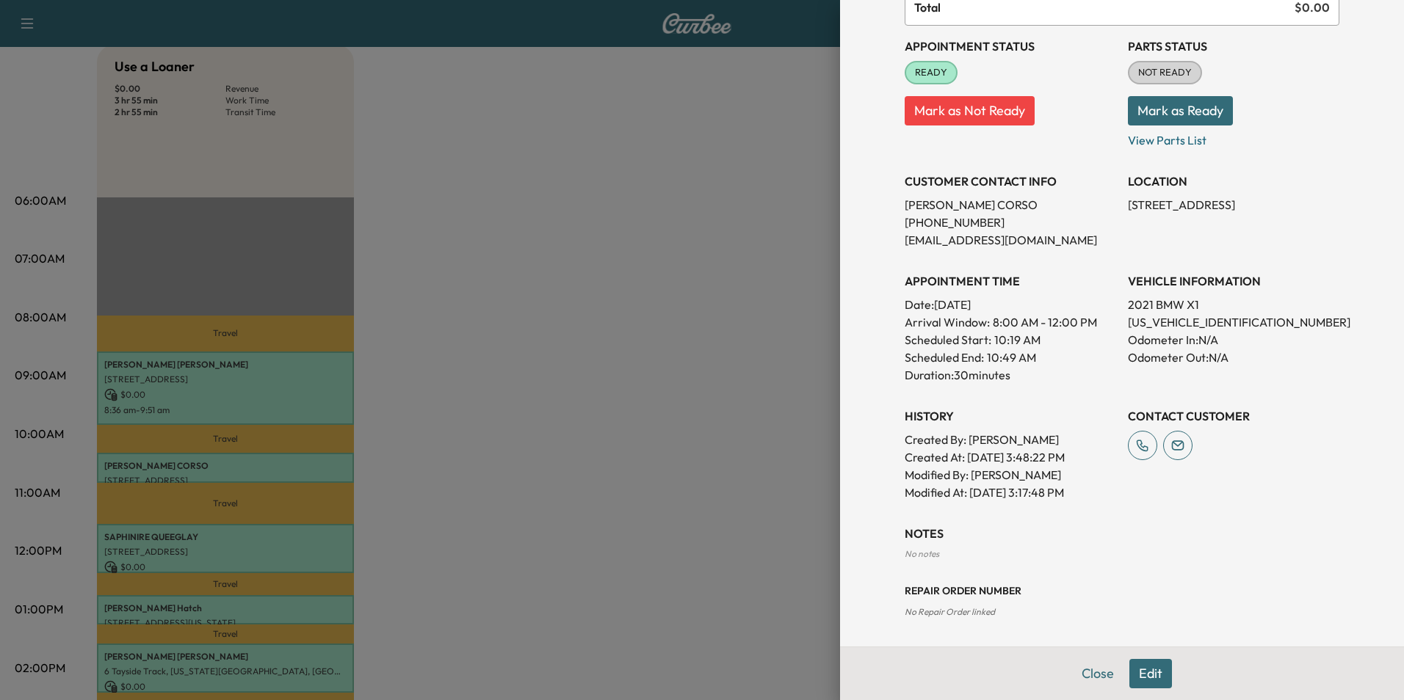
scroll to position [148, 0]
